Goal: Task Accomplishment & Management: Manage account settings

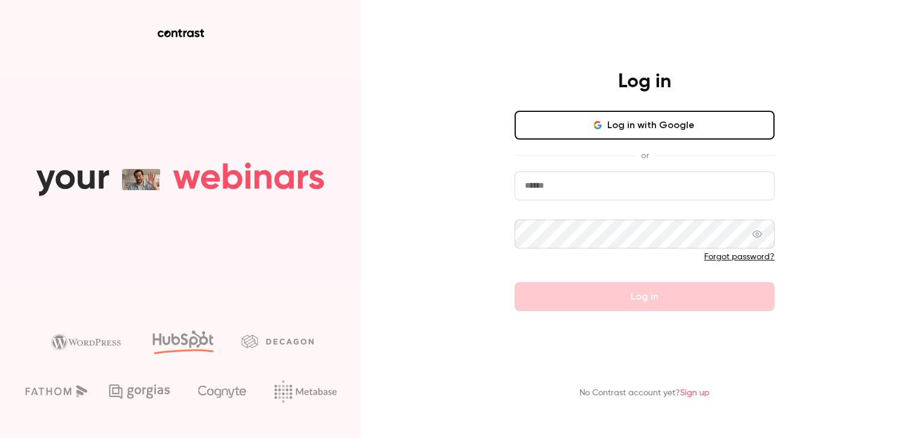
click at [602, 131] on button "Log in with Google" at bounding box center [645, 125] width 260 height 29
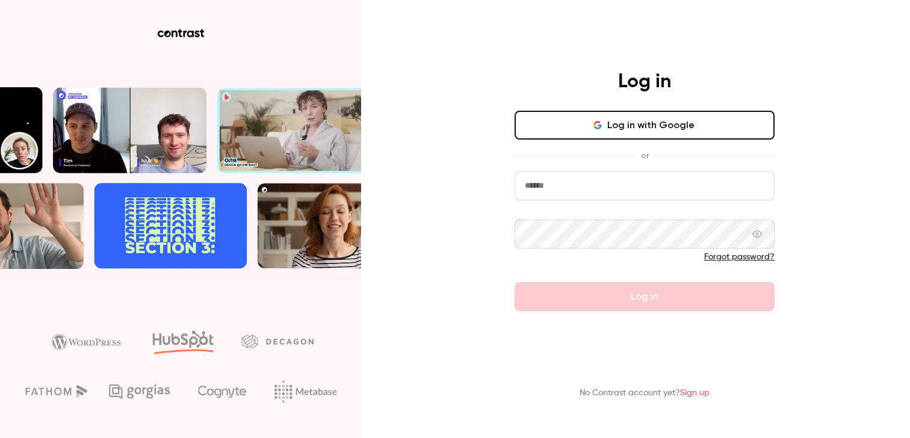
click at [545, 180] on input "email" at bounding box center [645, 186] width 260 height 29
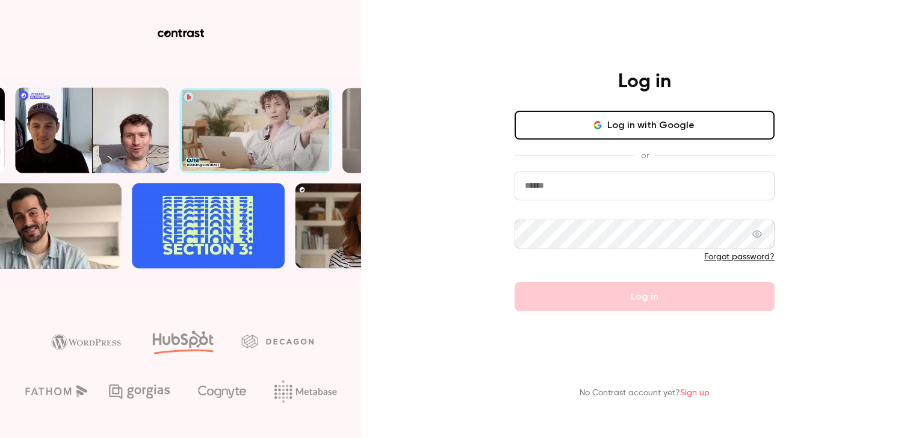
type input "**********"
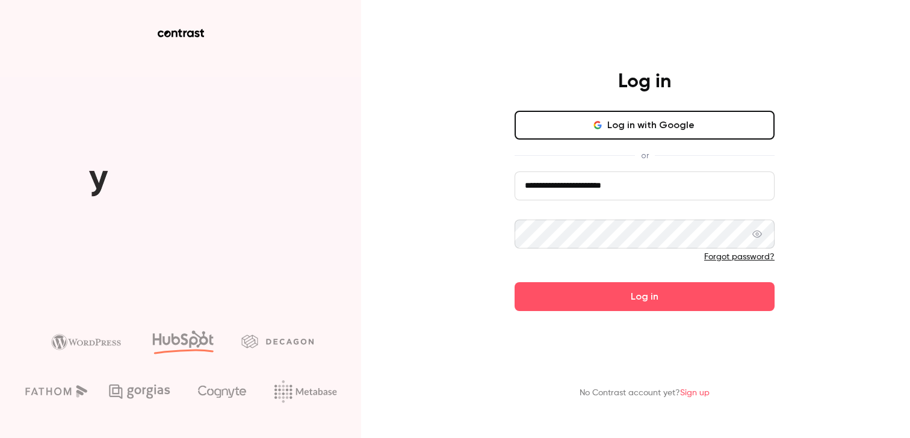
click at [515, 282] on button "Log in" at bounding box center [645, 296] width 260 height 29
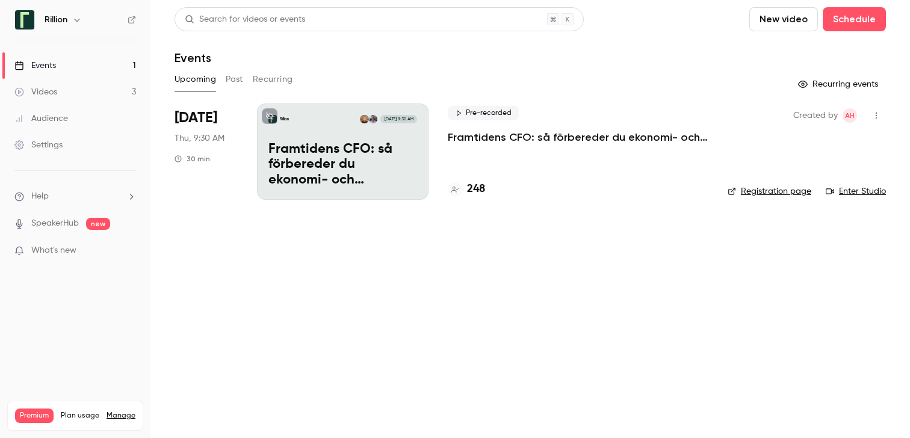
click at [538, 134] on p "Framtidens CFO: så förbereder du ekonomi- och finansfunktionen för AI-eran​" at bounding box center [578, 137] width 261 height 14
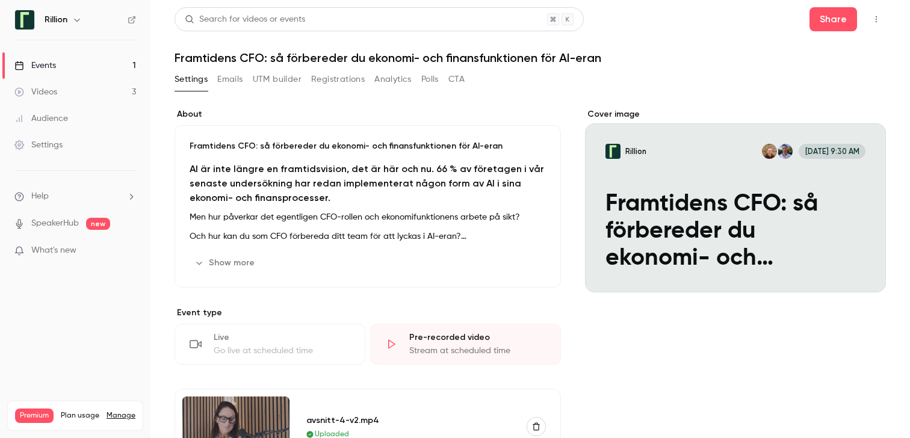
click at [347, 81] on button "Registrations" at bounding box center [338, 79] width 54 height 19
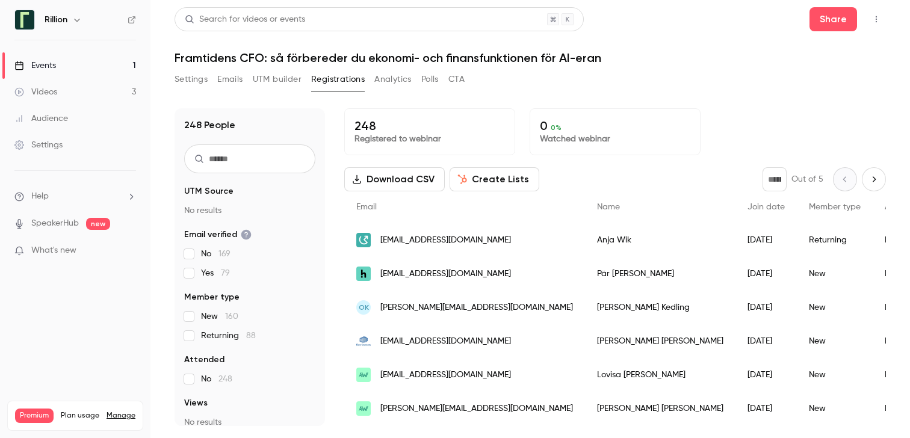
click at [193, 83] on button "Settings" at bounding box center [191, 79] width 33 height 19
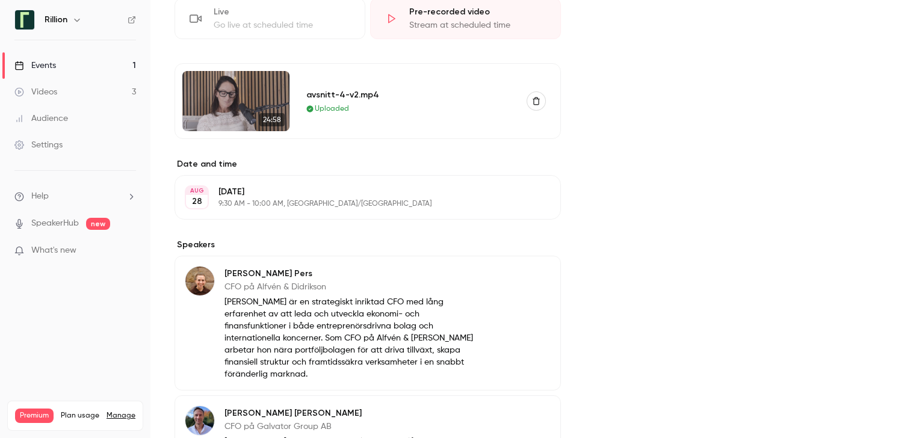
scroll to position [332, 0]
